Goal: Contribute content: Contribute content

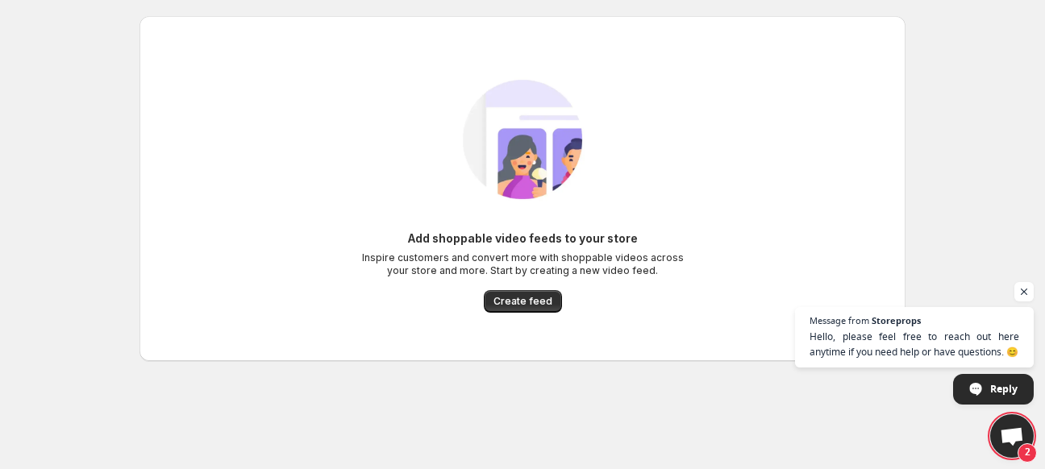
click at [522, 286] on div "Add shoppable video feeds to your store Inspire customers and convert more with…" at bounding box center [522, 272] width 323 height 82
click at [523, 293] on button "Create feed" at bounding box center [523, 301] width 78 height 23
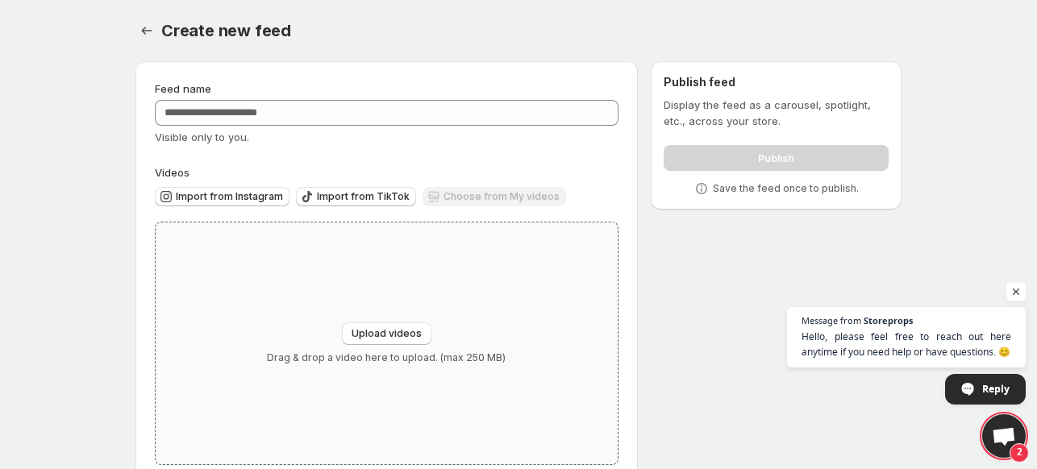
scroll to position [35, 0]
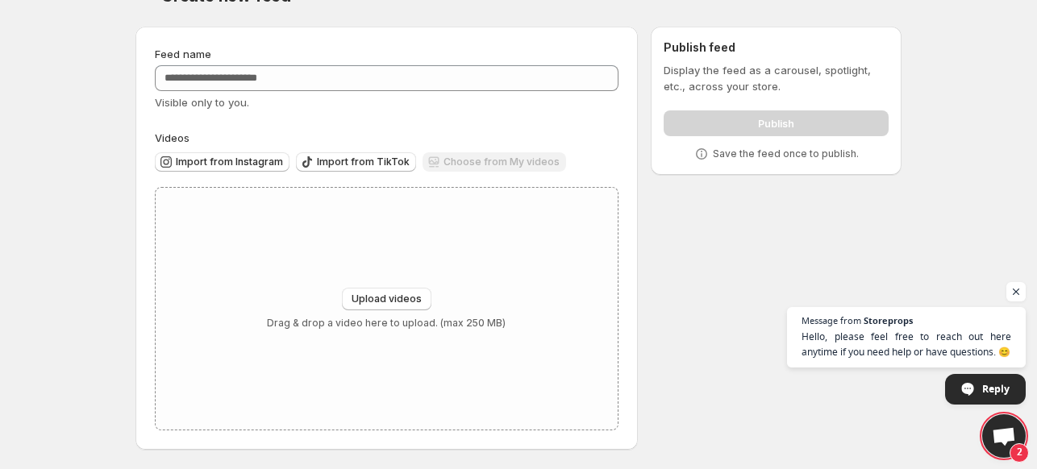
click at [487, 60] on div "Feed name" at bounding box center [387, 54] width 464 height 16
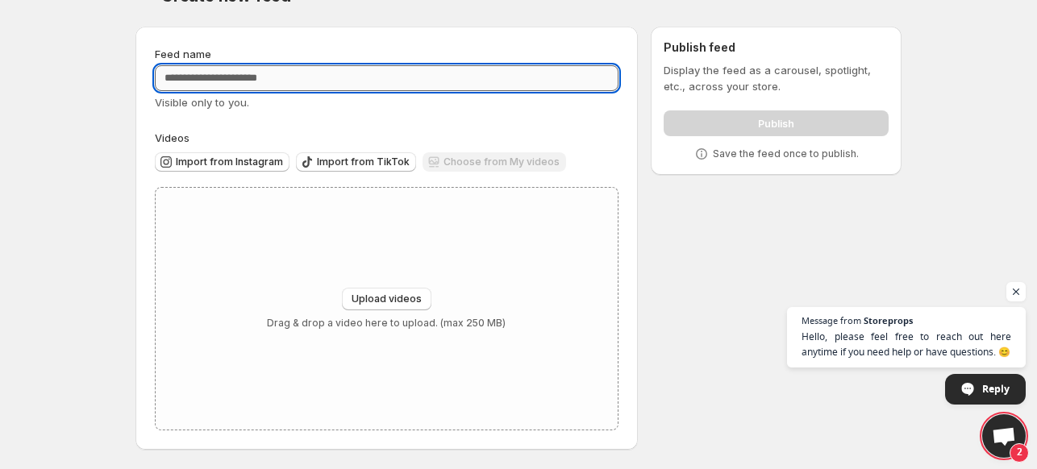
click at [491, 84] on input "Feed name" at bounding box center [387, 78] width 464 height 26
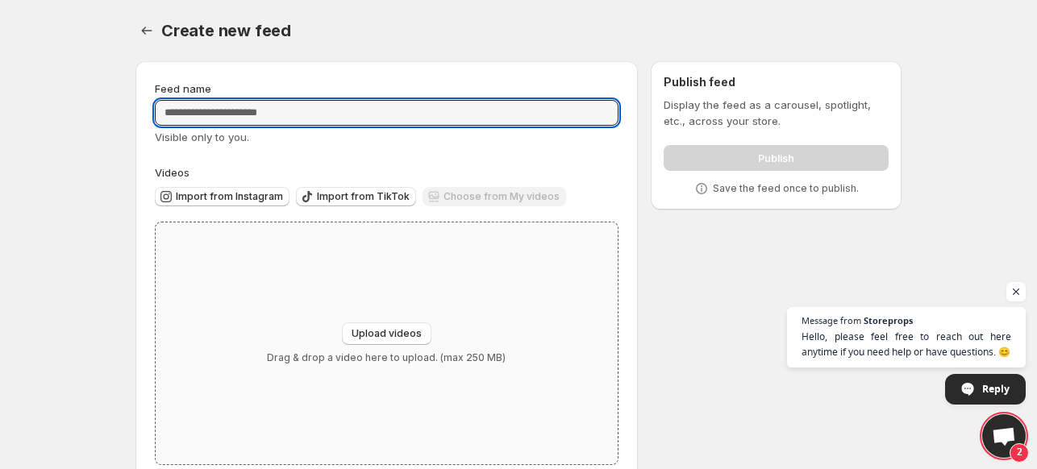
click at [405, 308] on div "Upload videos Drag & drop a video here to upload. (max 250 MB)" at bounding box center [387, 344] width 462 height 242
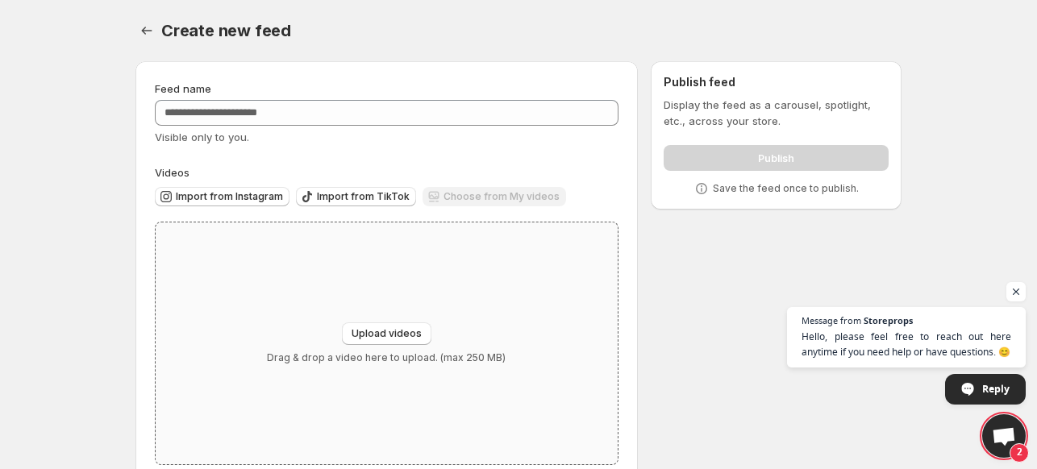
type input "**********"
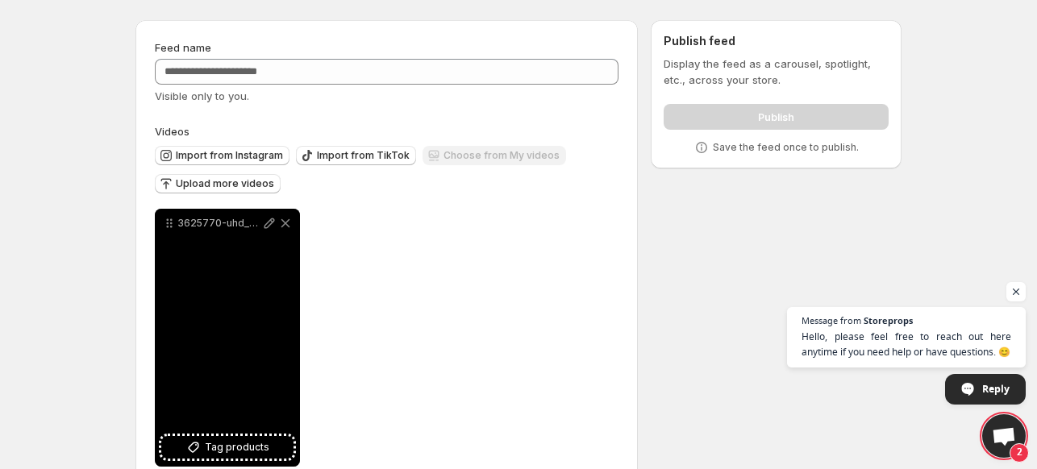
scroll to position [77, 0]
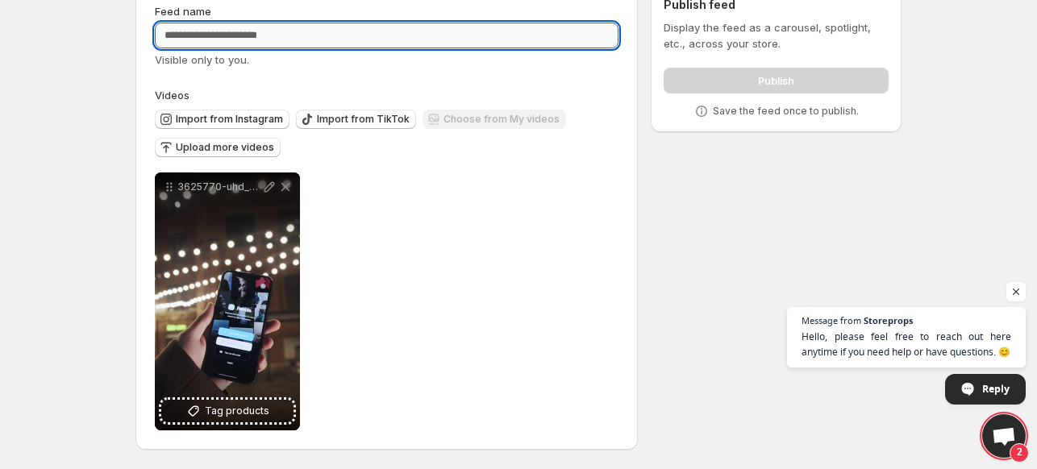
click at [248, 35] on input "Feed name" at bounding box center [387, 36] width 464 height 26
click at [181, 143] on span "Upload more videos" at bounding box center [225, 147] width 98 height 13
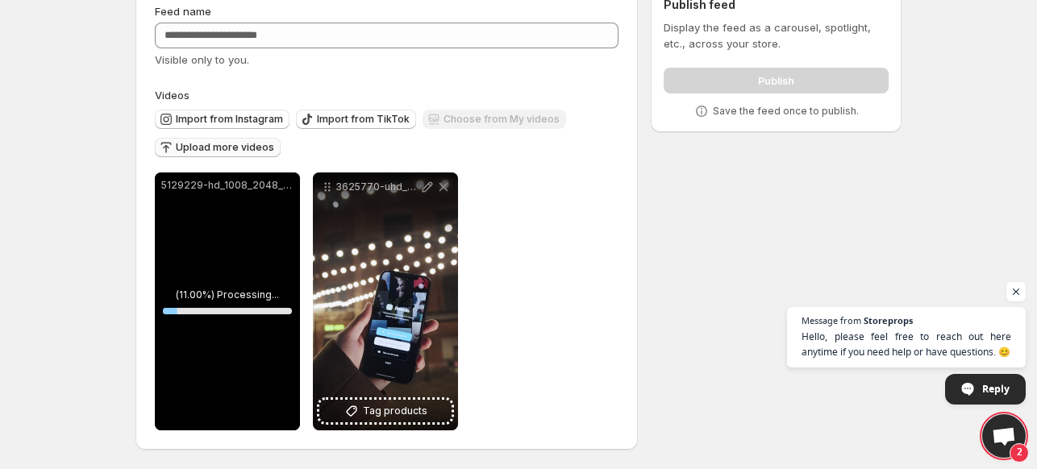
click at [232, 147] on span "Upload more videos" at bounding box center [225, 147] width 98 height 13
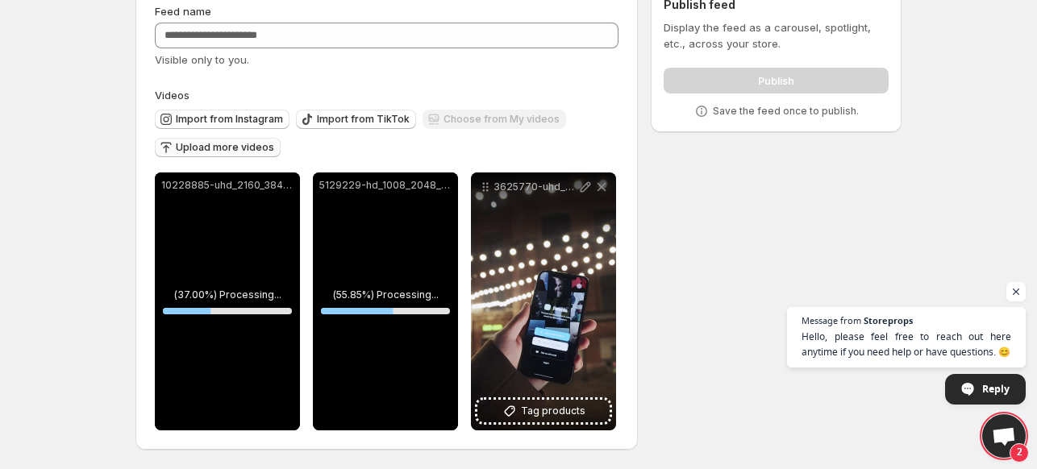
scroll to position [0, 0]
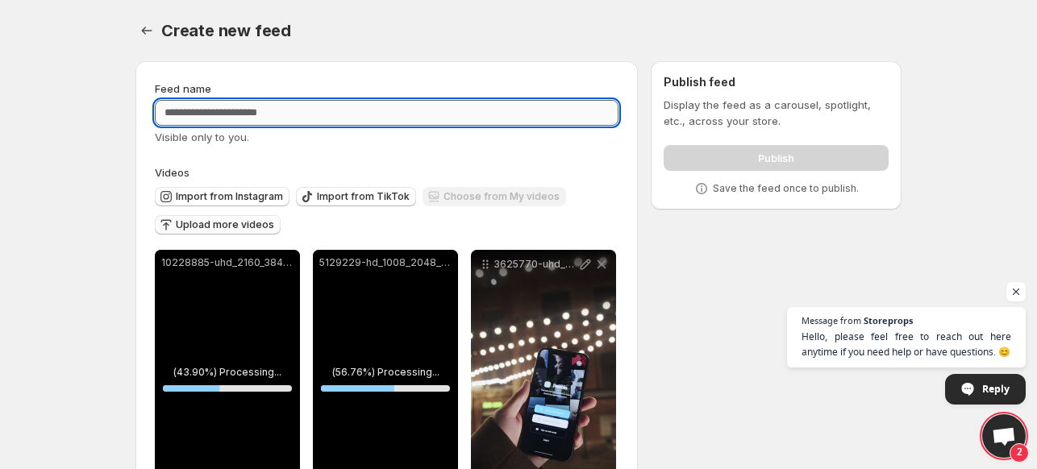
click at [394, 119] on input "Feed name" at bounding box center [387, 113] width 464 height 26
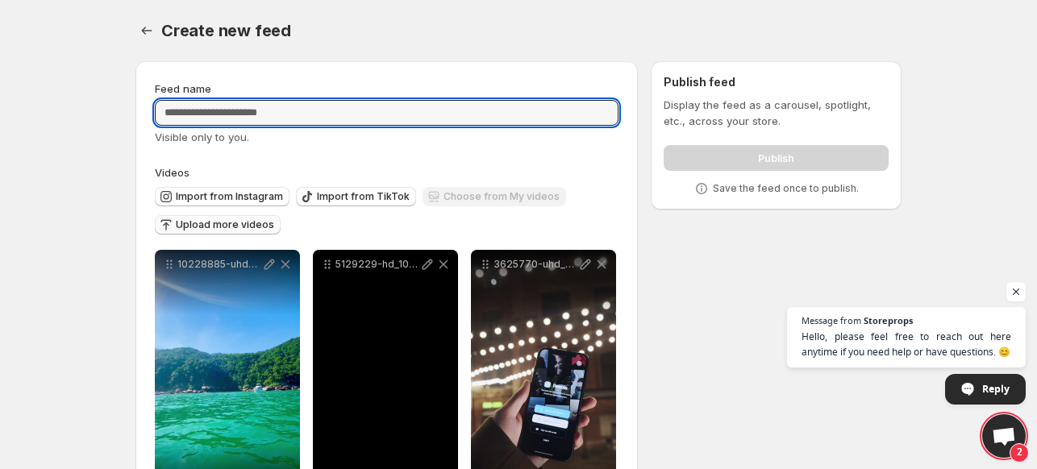
scroll to position [77, 0]
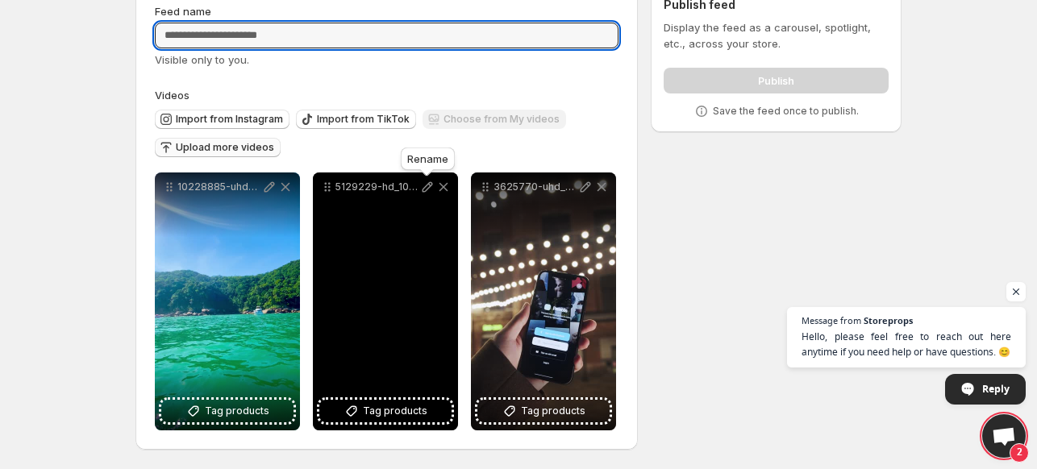
click at [429, 188] on icon at bounding box center [428, 187] width 10 height 10
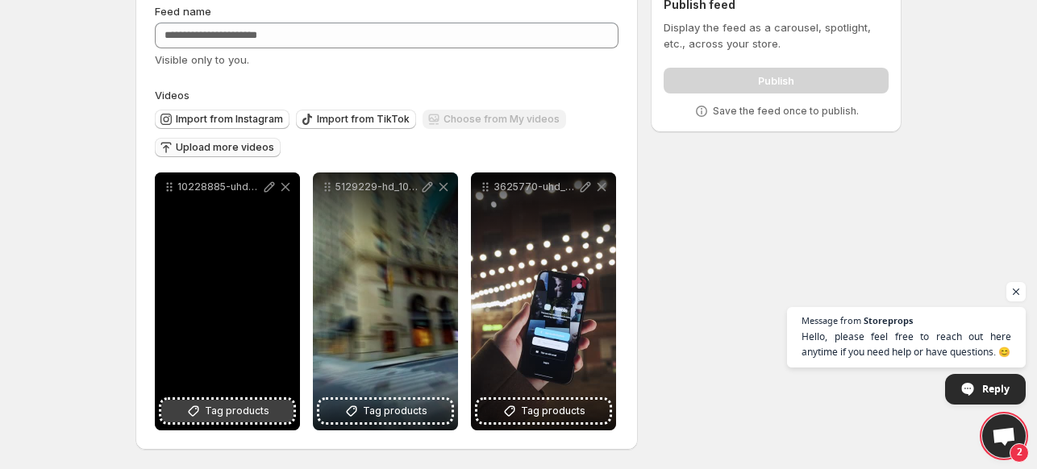
click at [242, 402] on button "Tag products" at bounding box center [227, 411] width 132 height 23
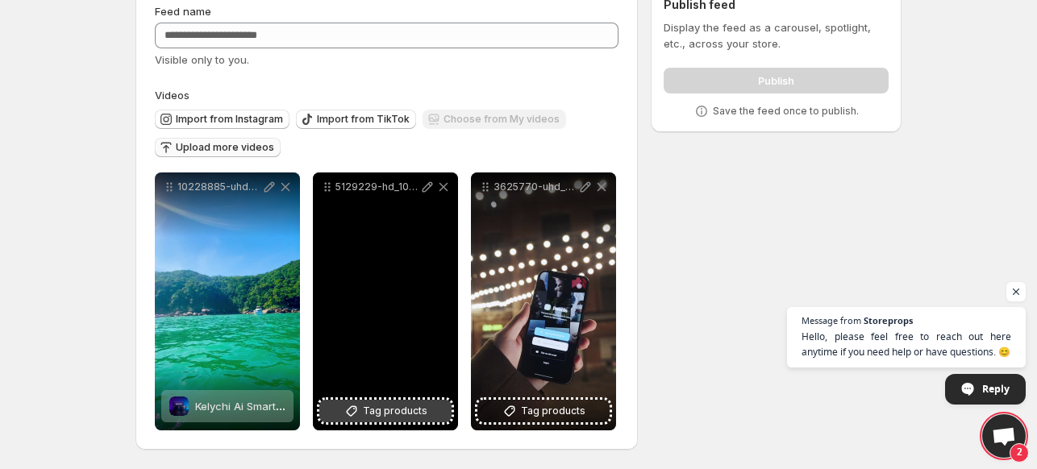
click at [368, 409] on span "Tag products" at bounding box center [395, 411] width 65 height 16
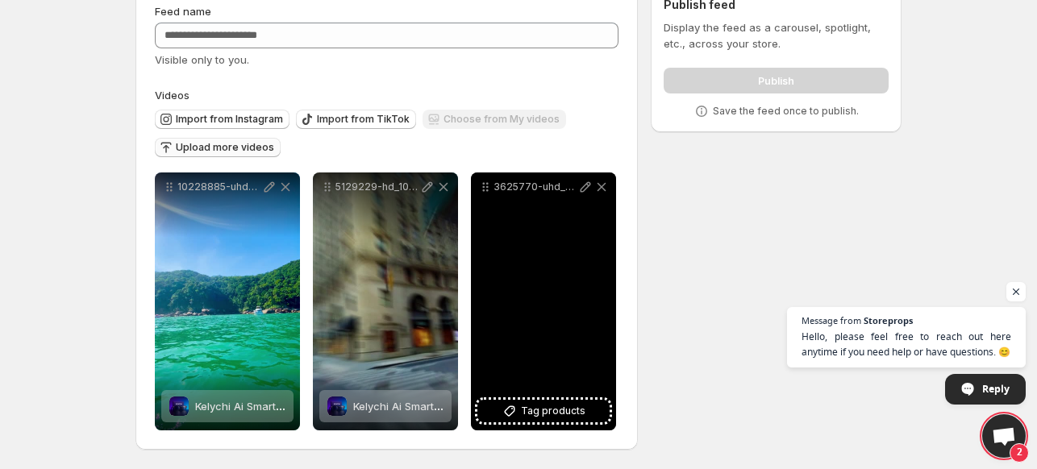
click at [532, 425] on div "3625770-uhd_2160_4096_25fps" at bounding box center [543, 302] width 145 height 258
click at [530, 417] on span "Tag products" at bounding box center [553, 411] width 65 height 16
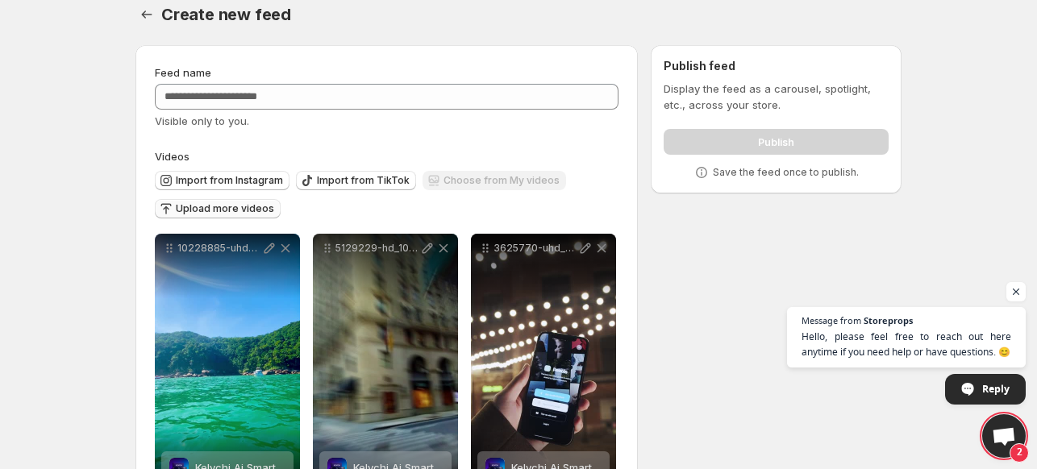
scroll to position [13, 0]
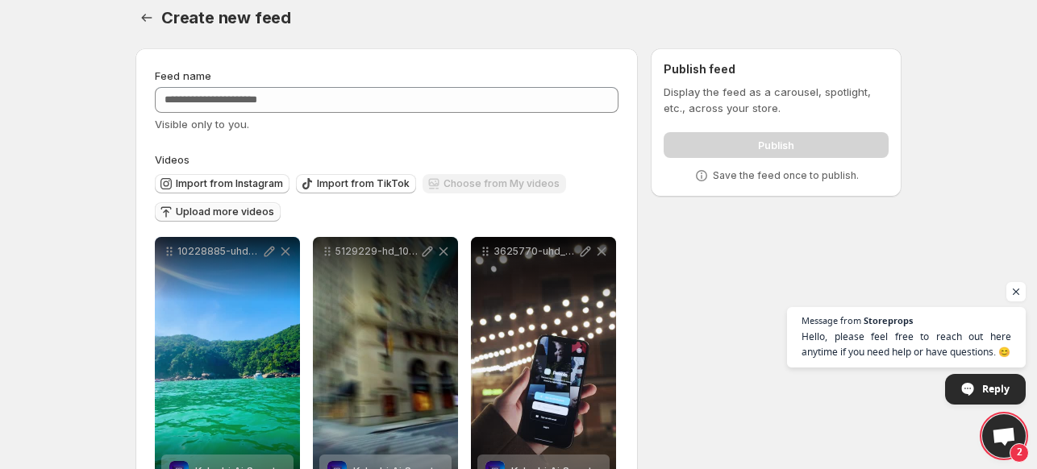
click at [731, 209] on div "**********" at bounding box center [512, 284] width 779 height 499
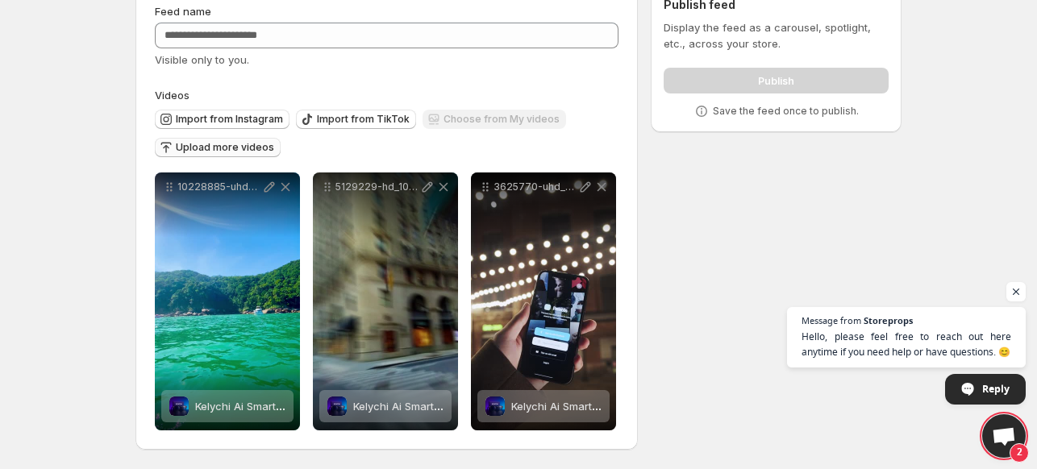
click at [734, 77] on div "Publish" at bounding box center [776, 77] width 225 height 32
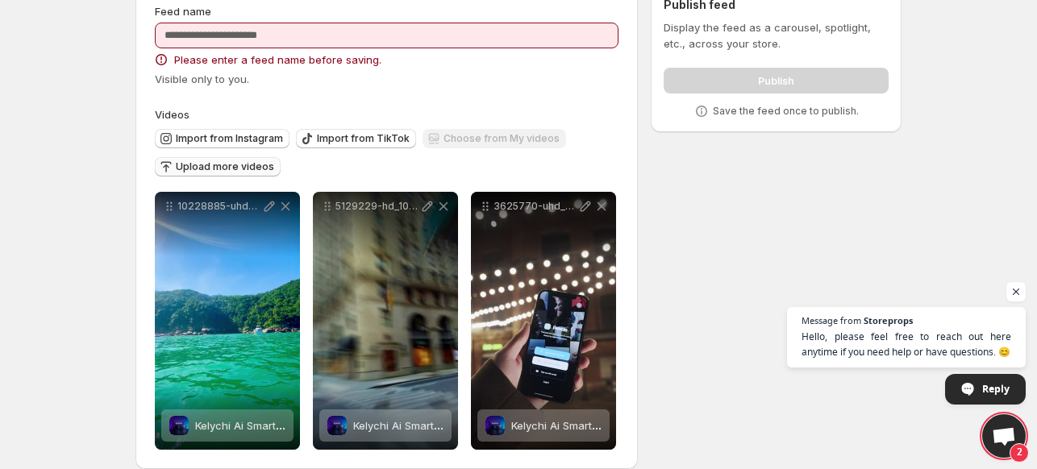
click at [364, 49] on div "Feed name Please enter a feed name before saving. Visible only to you." at bounding box center [387, 45] width 464 height 84
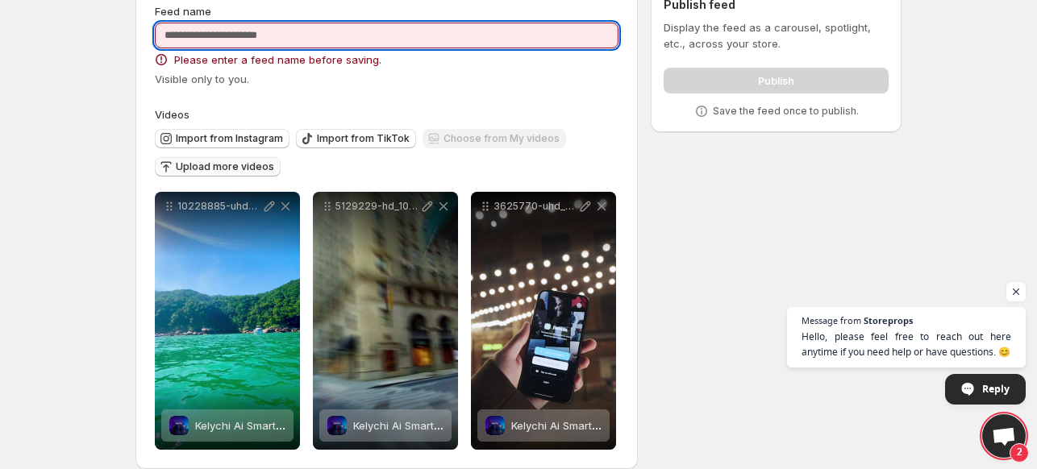
click at [348, 33] on input "Feed name" at bounding box center [387, 36] width 464 height 26
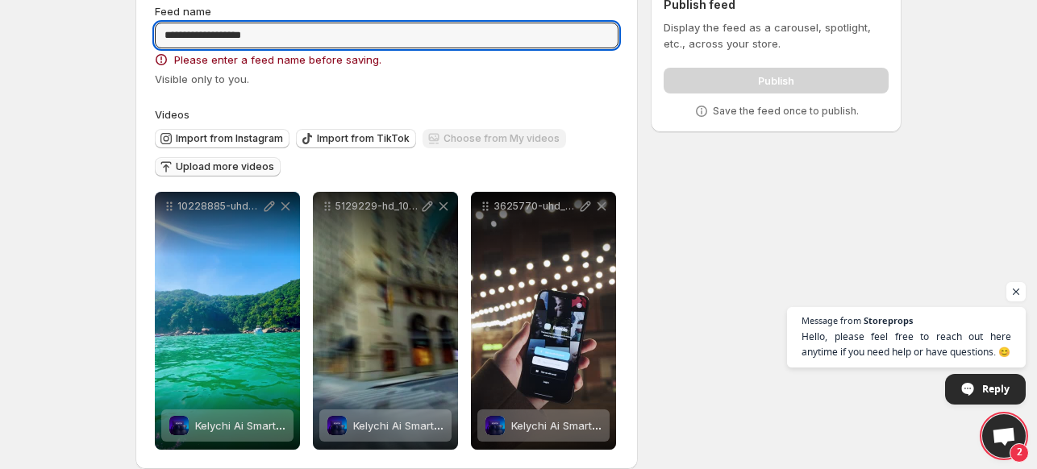
type input "**********"
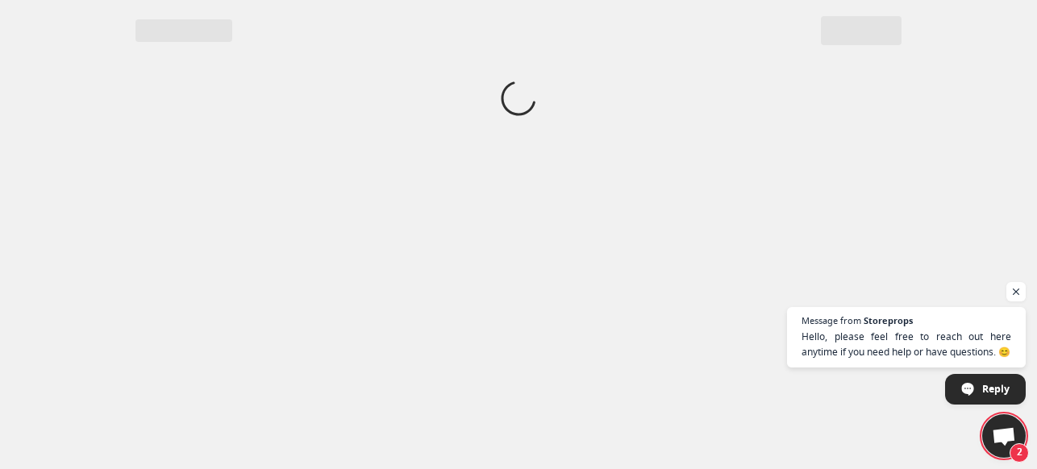
scroll to position [0, 0]
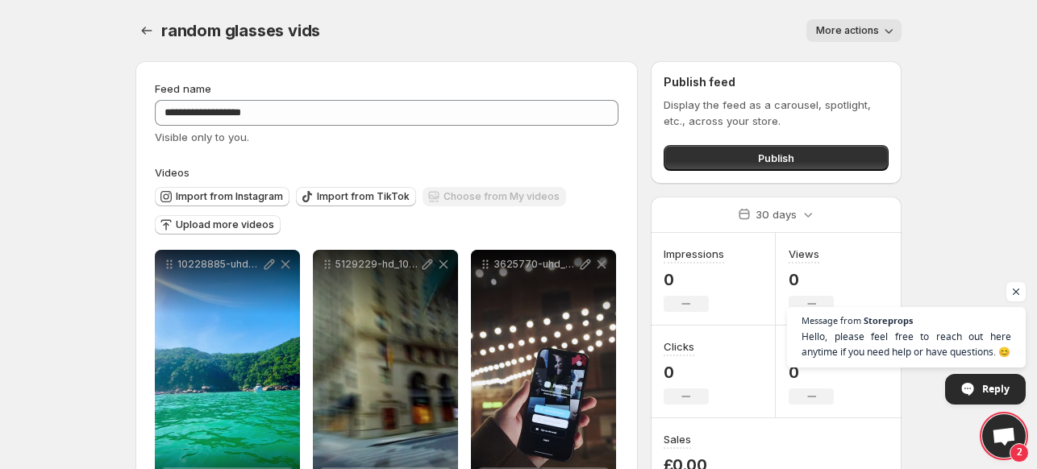
scroll to position [77, 0]
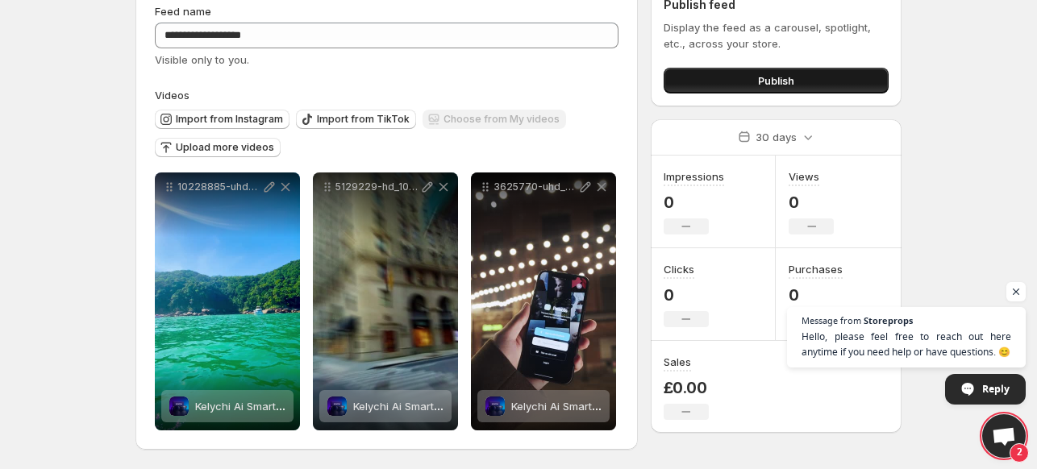
click at [754, 83] on button "Publish" at bounding box center [776, 81] width 225 height 26
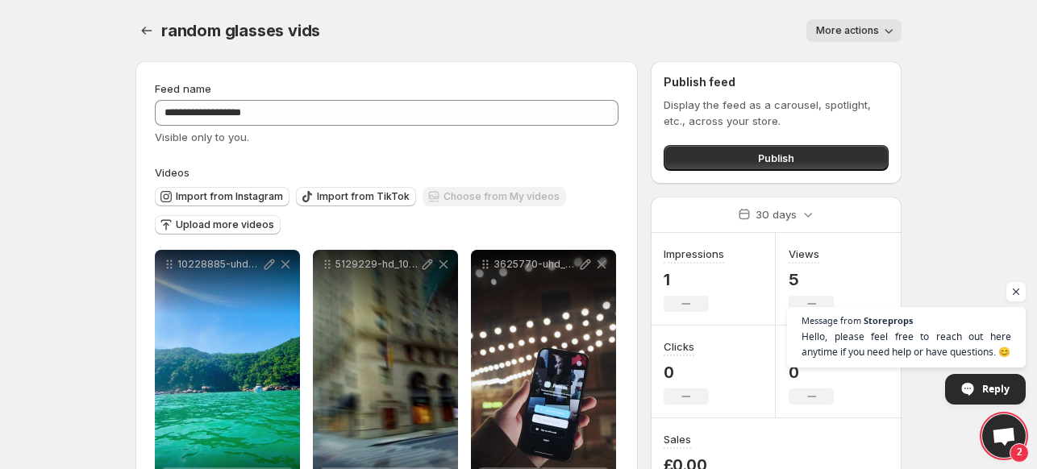
click at [857, 22] on button "More actions" at bounding box center [854, 30] width 95 height 23
click at [920, 87] on div "**********" at bounding box center [518, 273] width 805 height 547
click at [144, 25] on icon "Settings" at bounding box center [147, 31] width 16 height 16
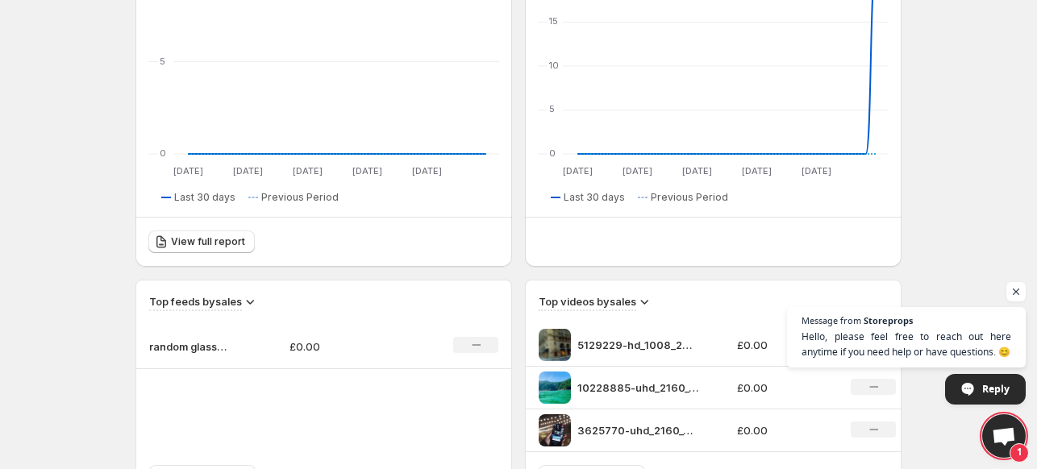
scroll to position [465, 0]
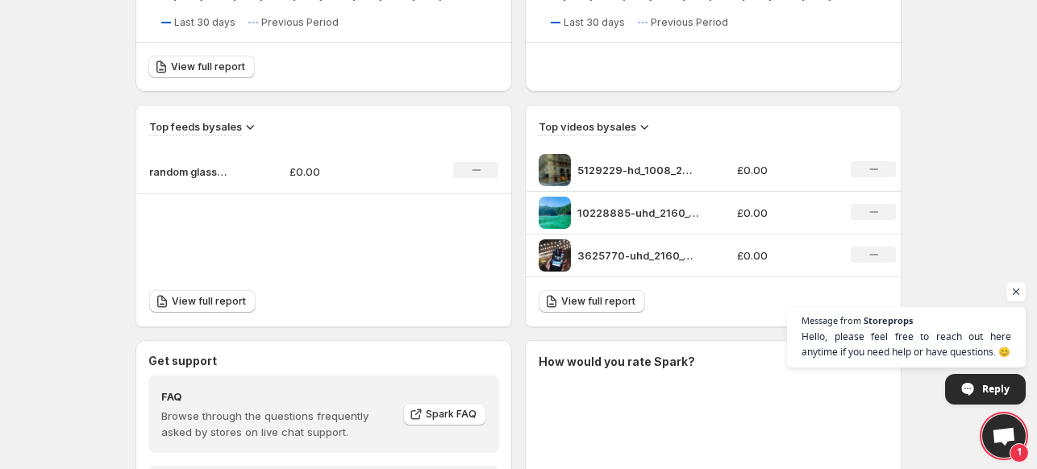
click at [466, 173] on div "No change" at bounding box center [475, 170] width 45 height 16
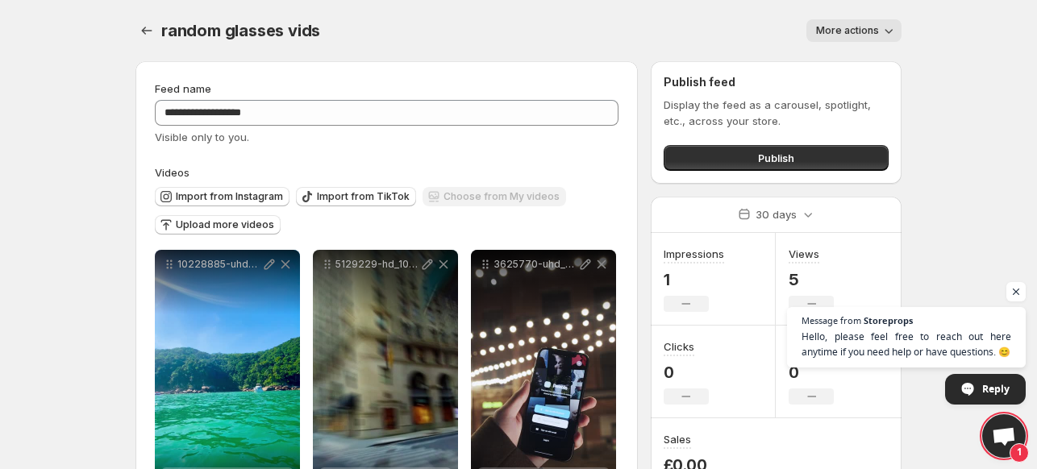
scroll to position [77, 0]
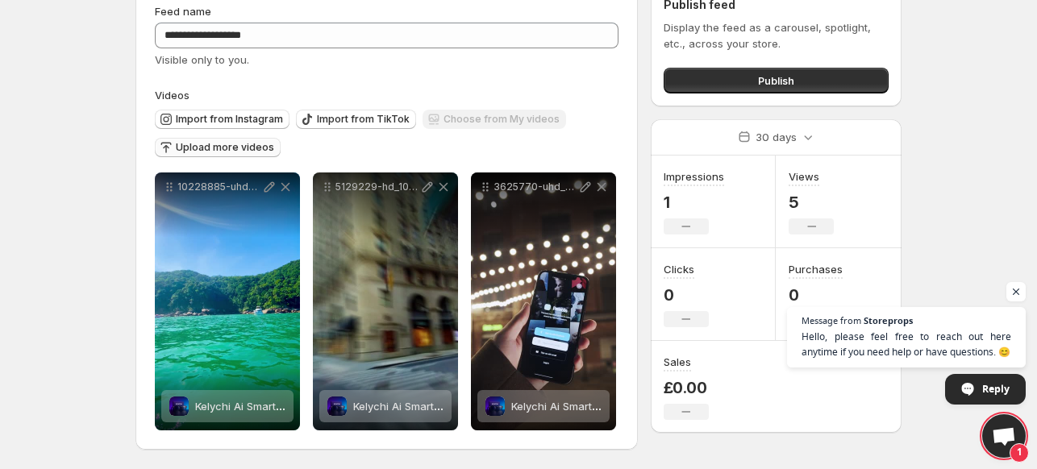
click at [190, 144] on span "Upload more videos" at bounding box center [225, 147] width 98 height 13
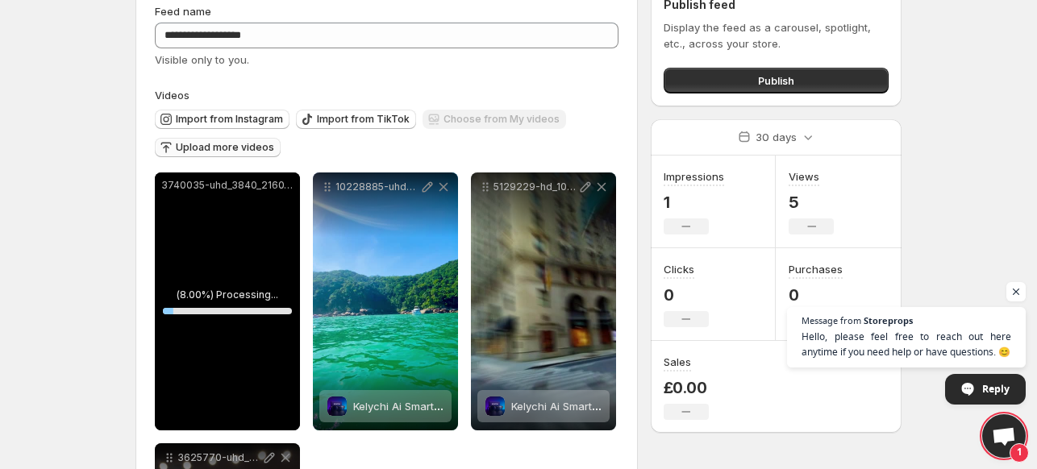
scroll to position [114, 0]
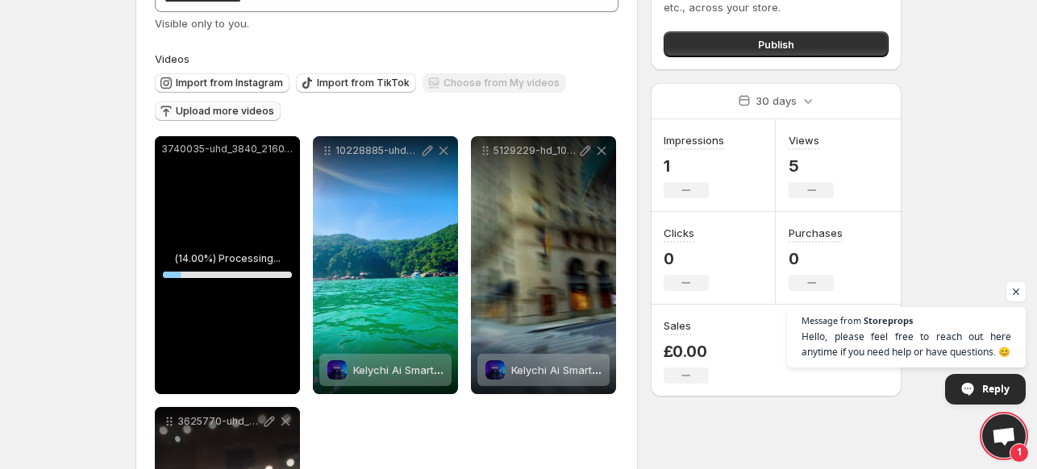
click at [244, 115] on span "Upload more videos" at bounding box center [225, 111] width 98 height 13
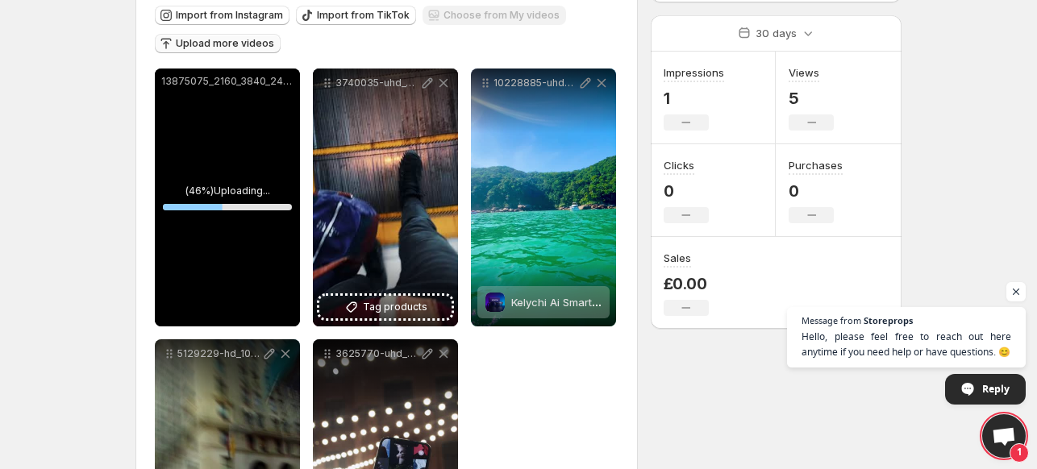
scroll to position [184, 0]
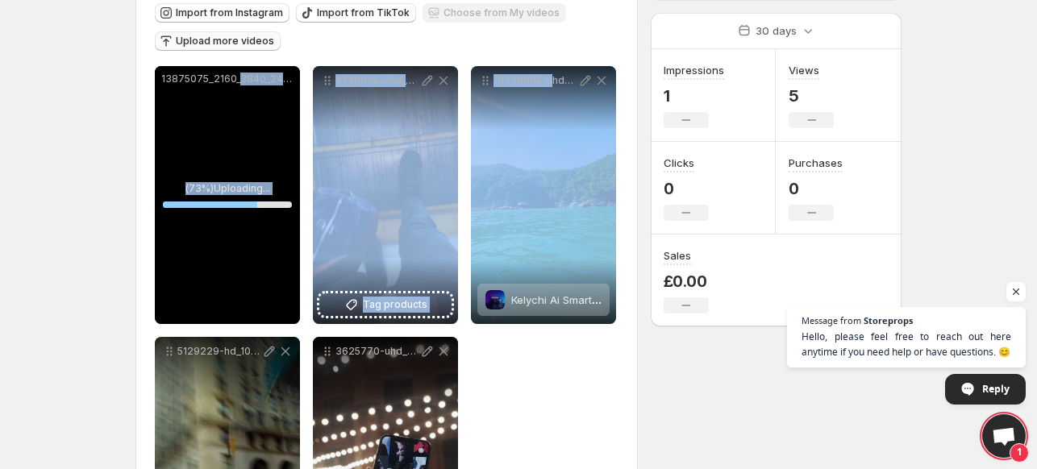
drag, startPoint x: 551, startPoint y: 215, endPoint x: 235, endPoint y: 222, distance: 316.3
click at [235, 222] on div "**********" at bounding box center [387, 330] width 464 height 529
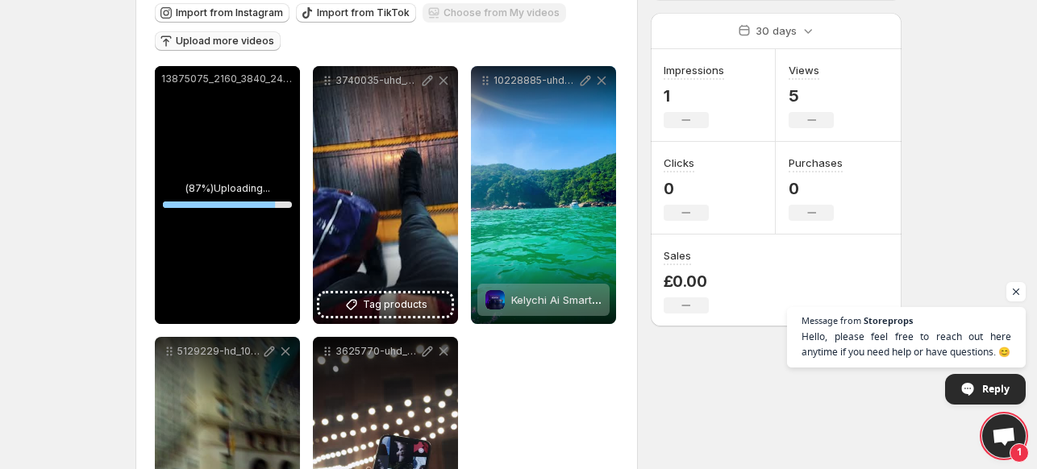
click at [119, 262] on div "**********" at bounding box center [518, 225] width 805 height 818
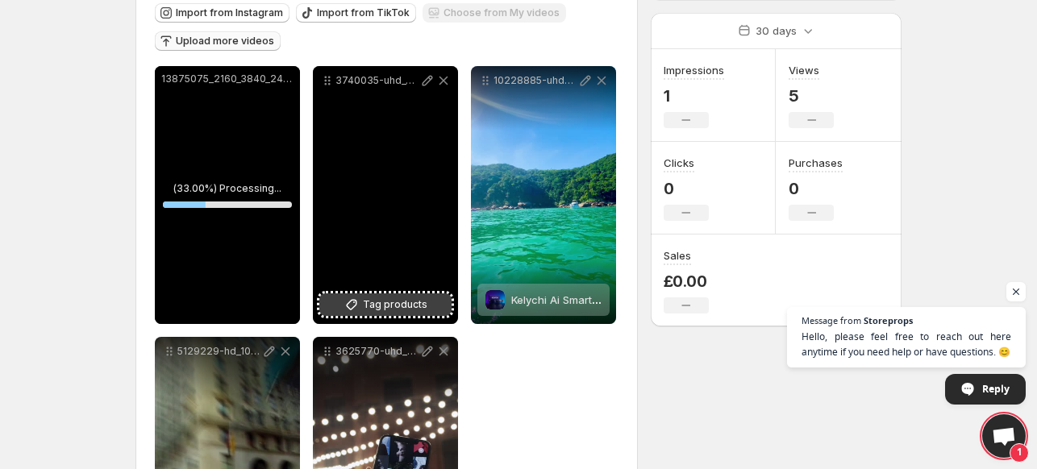
click at [396, 307] on span "Tag products" at bounding box center [395, 305] width 65 height 16
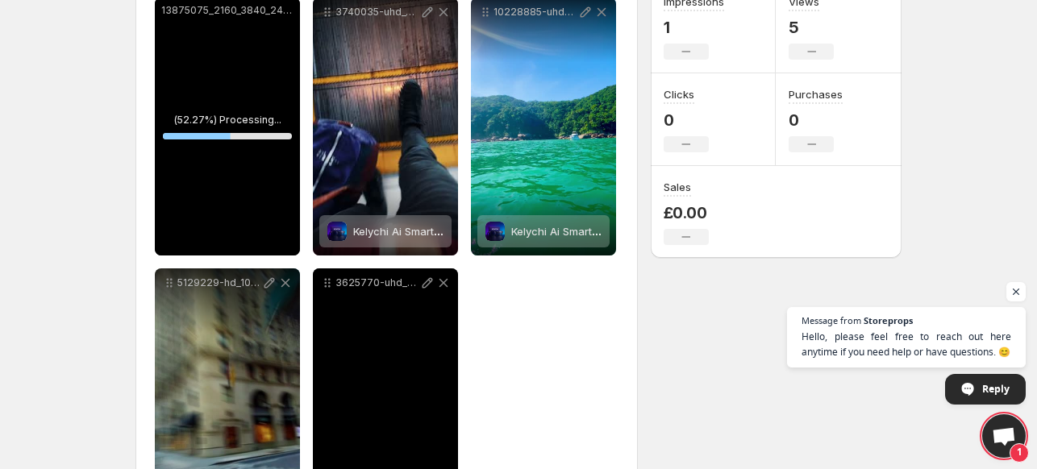
scroll to position [348, 0]
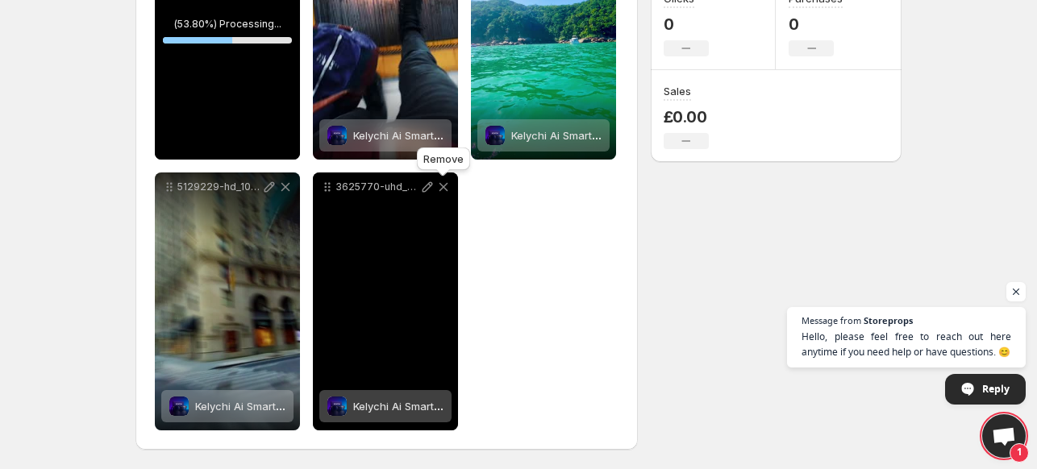
click at [443, 190] on icon at bounding box center [444, 187] width 16 height 16
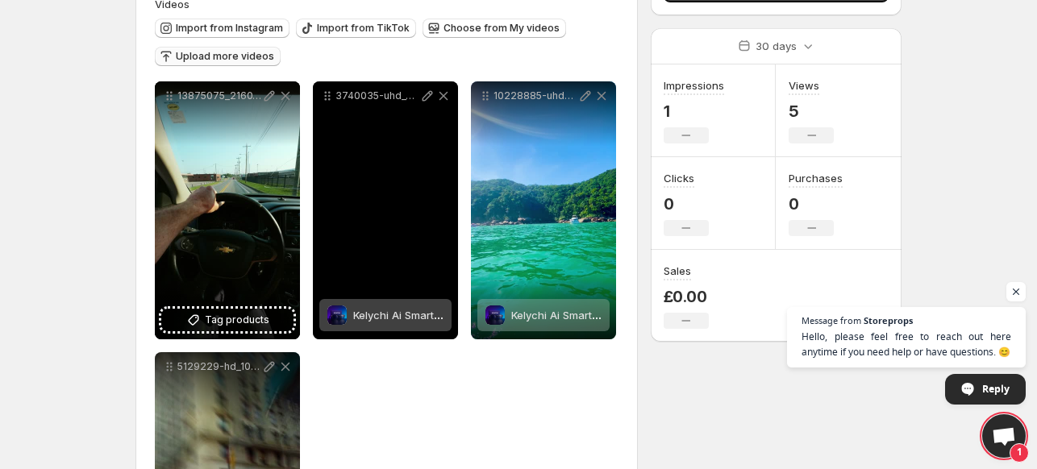
scroll to position [167, 0]
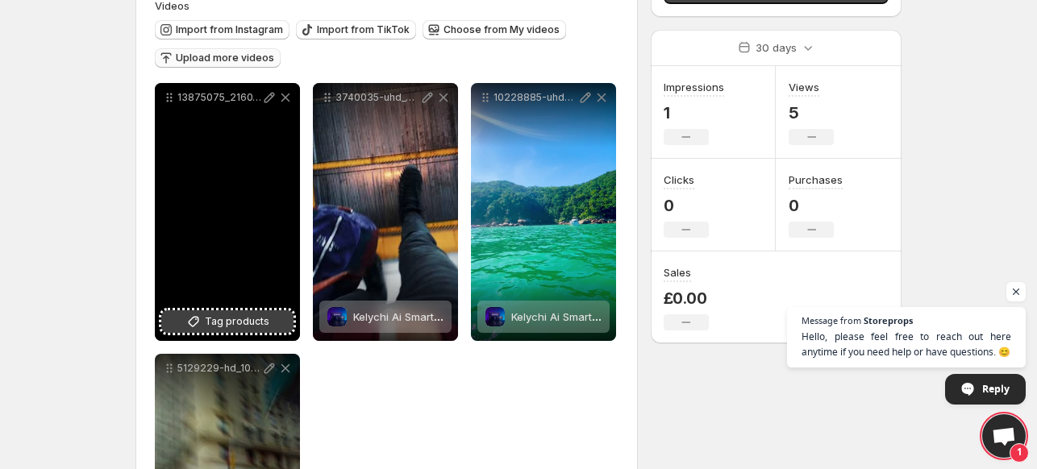
click at [239, 319] on span "Tag products" at bounding box center [237, 322] width 65 height 16
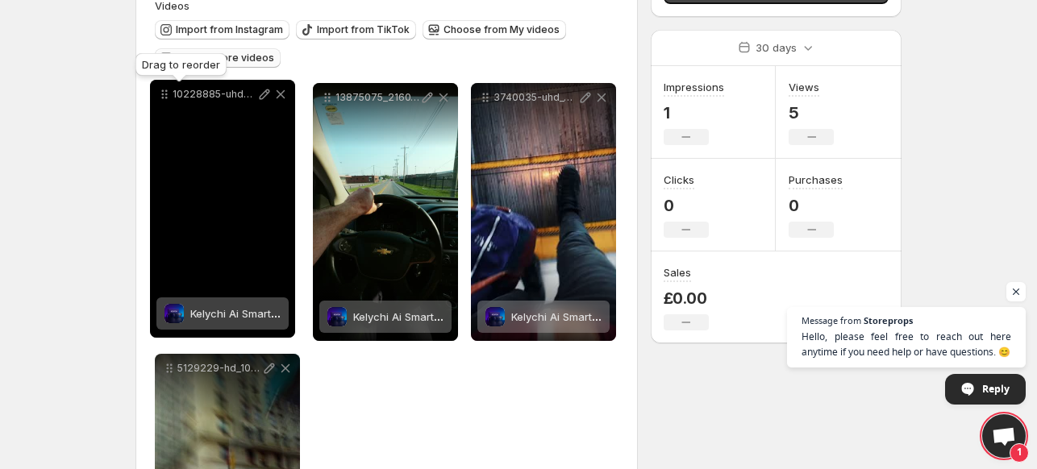
drag, startPoint x: 482, startPoint y: 101, endPoint x: 161, endPoint y: 98, distance: 320.3
click at [161, 98] on icon at bounding box center [164, 94] width 16 height 16
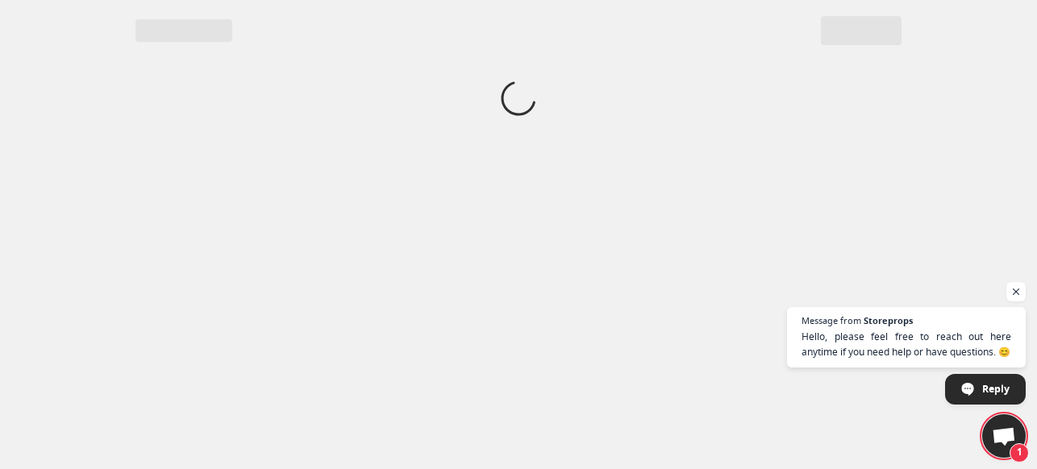
scroll to position [0, 0]
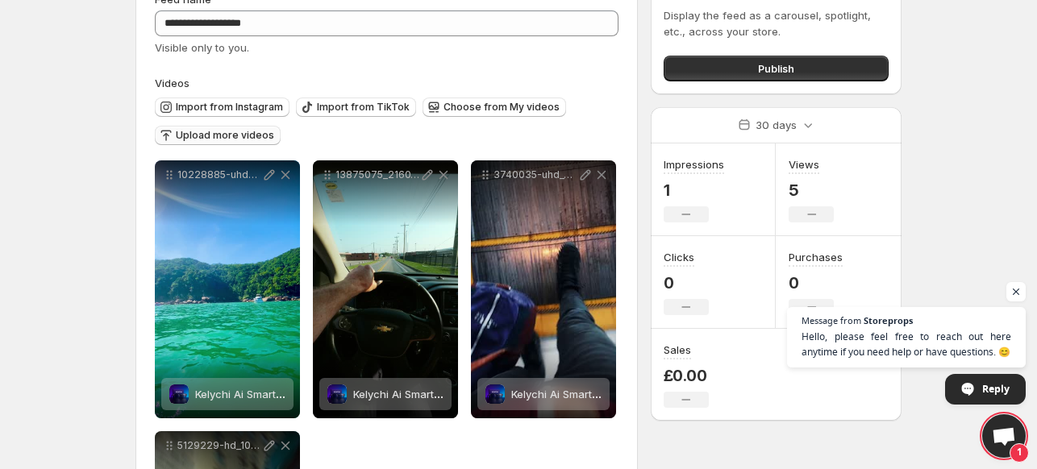
scroll to position [90, 0]
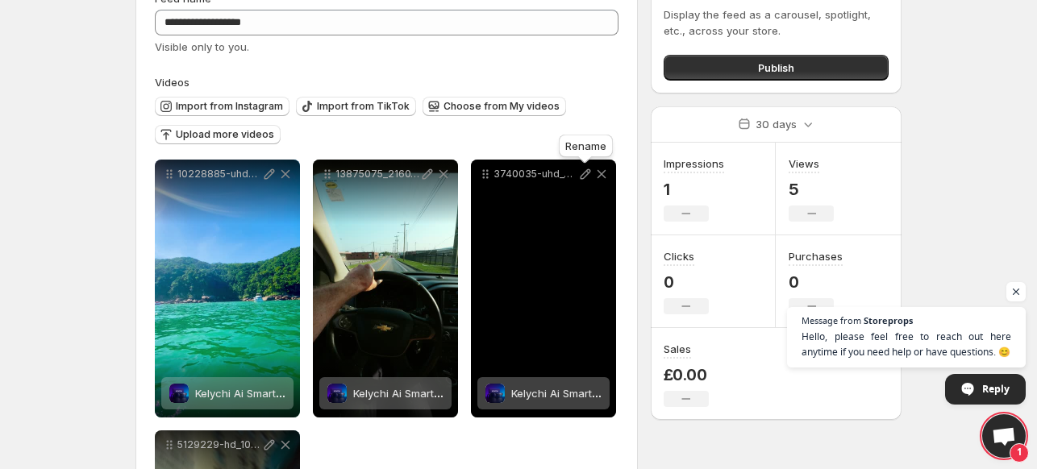
click at [582, 169] on icon at bounding box center [586, 174] width 16 height 16
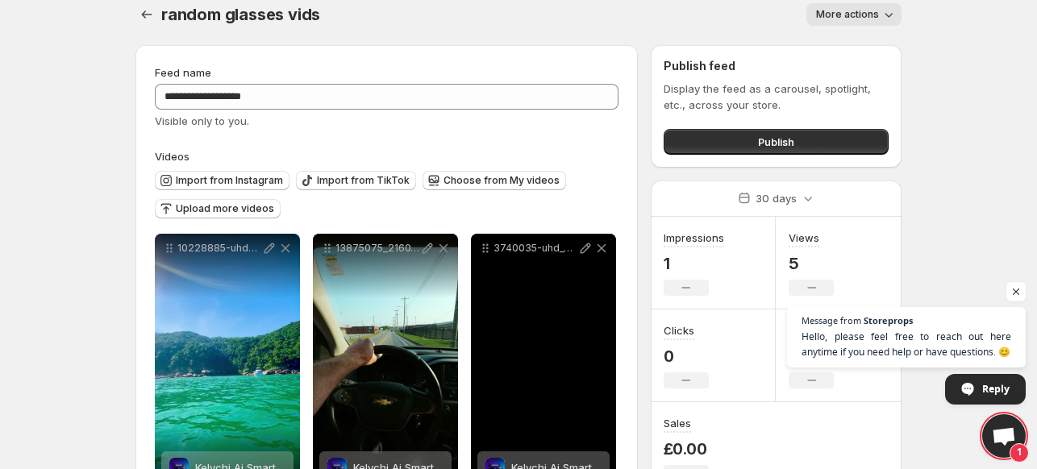
scroll to position [0, 0]
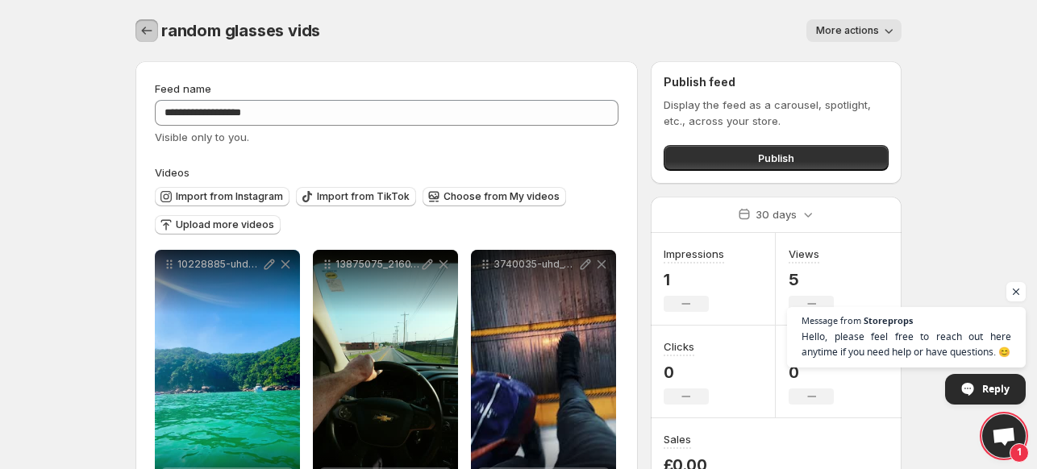
click at [149, 27] on icon "Settings" at bounding box center [147, 31] width 16 height 16
